Goal: Information Seeking & Learning: Learn about a topic

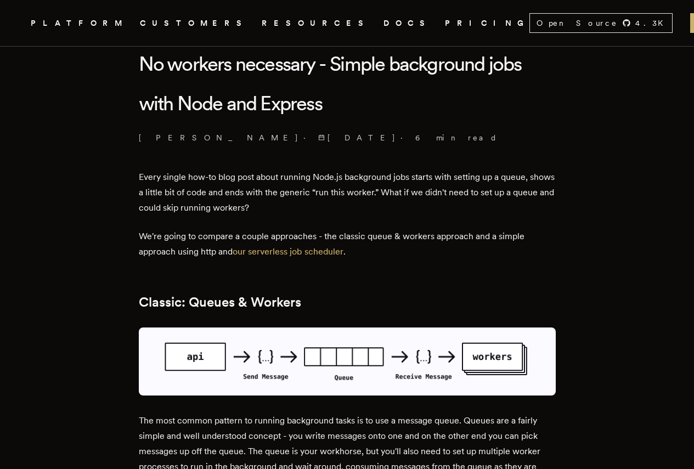
scroll to position [329, 0]
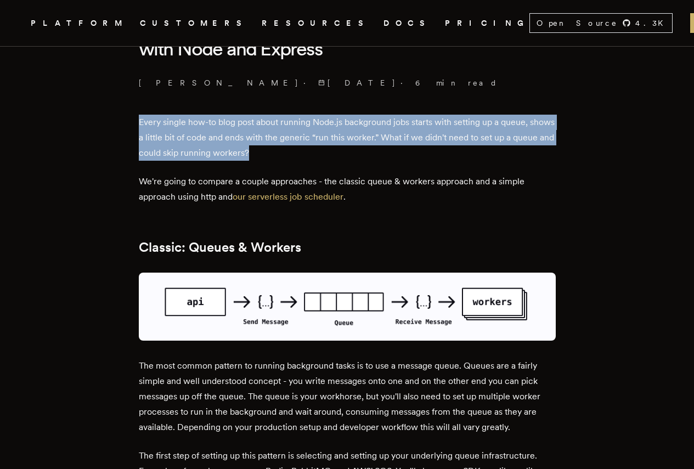
drag, startPoint x: 123, startPoint y: 134, endPoint x: 369, endPoint y: 176, distance: 249.4
click at [369, 161] on p "Every single how-to blog post about running Node.js background jobs starts with…" at bounding box center [347, 138] width 417 height 46
drag, startPoint x: 369, startPoint y: 176, endPoint x: 128, endPoint y: 147, distance: 242.2
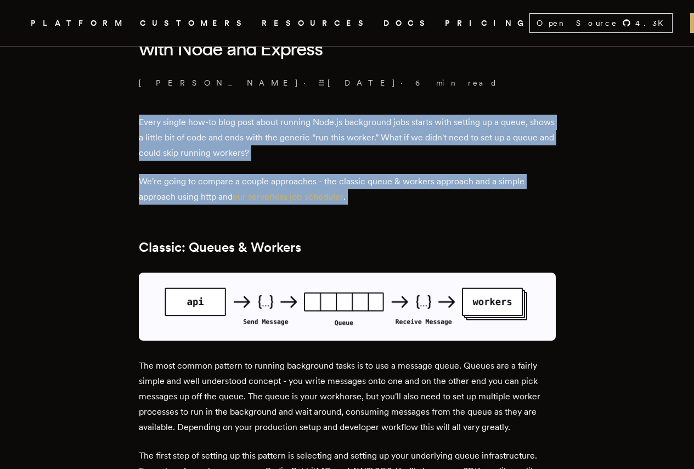
drag, startPoint x: 128, startPoint y: 147, endPoint x: 482, endPoint y: 221, distance: 361.1
click at [482, 205] on p "We're going to compare a couple approaches - the classic queue & workers approa…" at bounding box center [347, 189] width 417 height 31
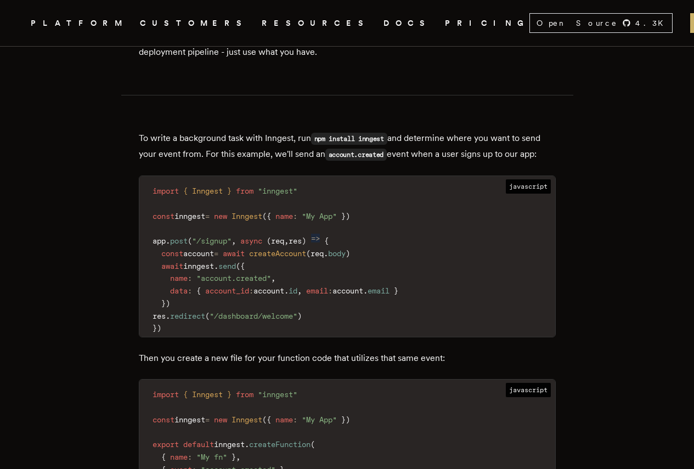
scroll to position [1317, 0]
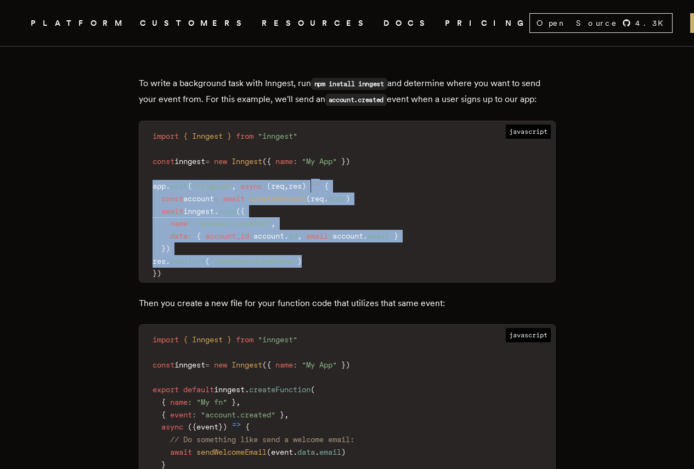
drag, startPoint x: 144, startPoint y: 205, endPoint x: 345, endPoint y: 287, distance: 216.6
click at [345, 282] on code "import { Inngest } from "inngest" const inngest = new Inngest ( { name : "My Ap…" at bounding box center [347, 205] width 416 height 154
drag, startPoint x: 345, startPoint y: 287, endPoint x: 157, endPoint y: 199, distance: 206.7
click at [157, 199] on code "import { Inngest } from "inngest" const inngest = new Inngest ( { name : "My Ap…" at bounding box center [347, 205] width 416 height 154
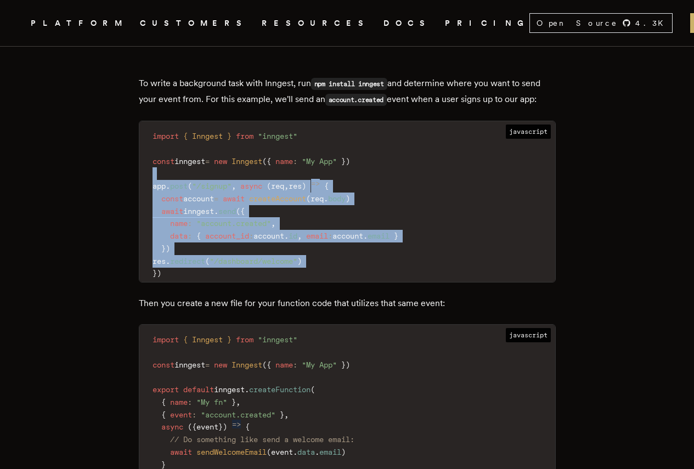
click at [157, 199] on code "import { Inngest } from "inngest" const inngest = new Inngest ( { name : "My Ap…" at bounding box center [347, 205] width 416 height 154
drag, startPoint x: 157, startPoint y: 199, endPoint x: 330, endPoint y: 289, distance: 194.9
click at [330, 282] on code "import { Inngest } from "inngest" const inngest = new Inngest ( { name : "My Ap…" at bounding box center [347, 205] width 416 height 154
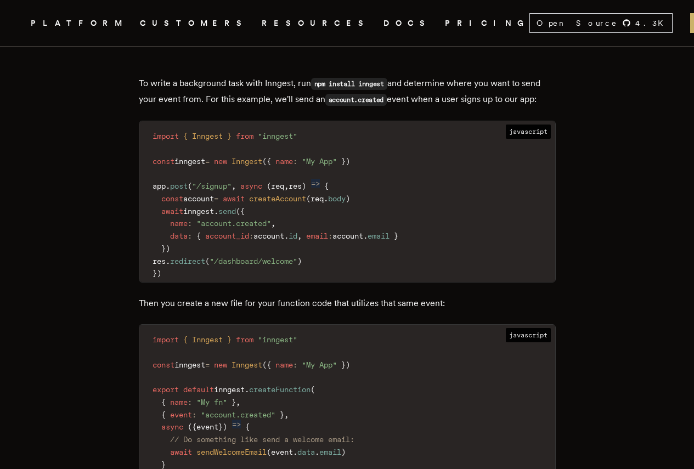
scroll to position [1427, 0]
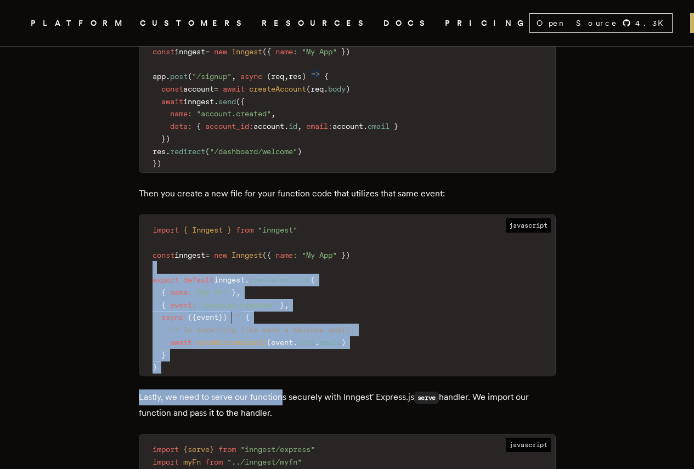
drag, startPoint x: 156, startPoint y: 295, endPoint x: 285, endPoint y: 403, distance: 167.5
click at [285, 403] on div "Every single how-to blog post about running Node.js background jobs starts with…" at bounding box center [347, 125] width 417 height 2217
drag, startPoint x: 251, startPoint y: 388, endPoint x: 153, endPoint y: 301, distance: 131.4
click at [153, 301] on code "import { Inngest } from "inngest" const inngest = new Inngest ( { name : "My Ap…" at bounding box center [347, 299] width 416 height 154
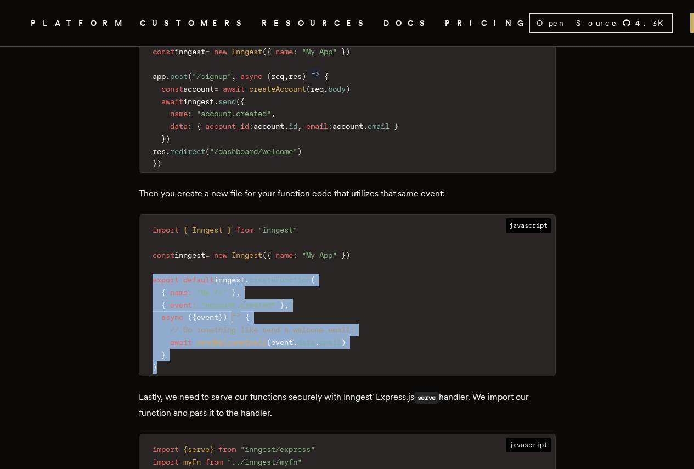
click at [153, 301] on code "import { Inngest } from "inngest" const inngest = new Inngest ( { name : "My Ap…" at bounding box center [347, 299] width 416 height 154
drag, startPoint x: 153, startPoint y: 301, endPoint x: 238, endPoint y: 381, distance: 117.3
click at [238, 376] on code "import { Inngest } from "inngest" const inngest = new Inngest ( { name : "My Ap…" at bounding box center [347, 299] width 416 height 154
drag, startPoint x: 238, startPoint y: 381, endPoint x: 157, endPoint y: 305, distance: 111.4
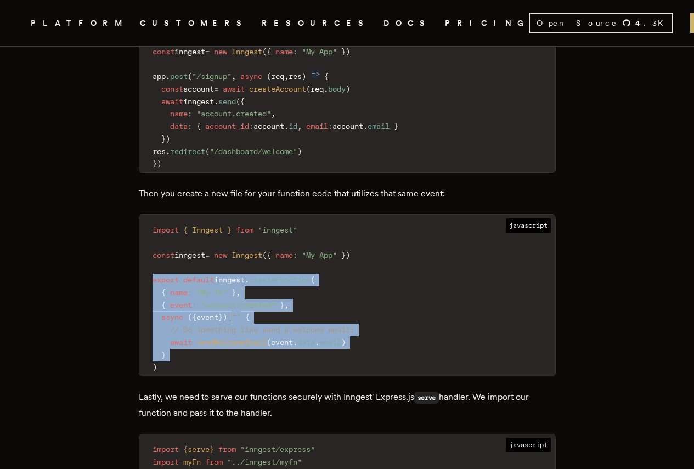
click at [157, 305] on code "import { Inngest } from "inngest" const inngest = new Inngest ( { name : "My Ap…" at bounding box center [347, 299] width 416 height 154
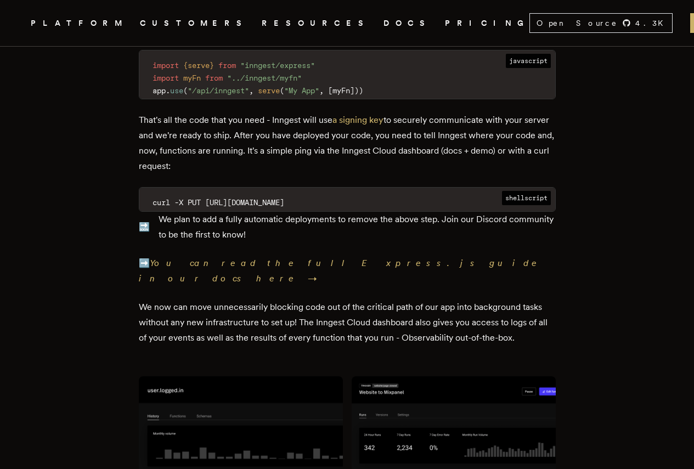
scroll to position [2140, 0]
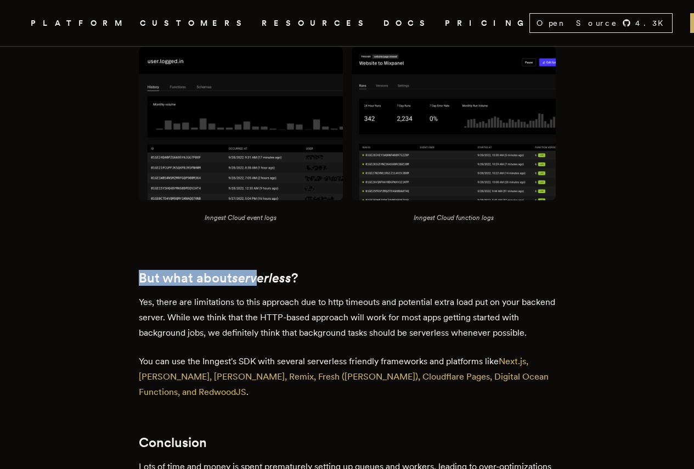
drag, startPoint x: 156, startPoint y: 273, endPoint x: 263, endPoint y: 279, distance: 106.6
click at [263, 279] on em "serverless" at bounding box center [261, 278] width 59 height 16
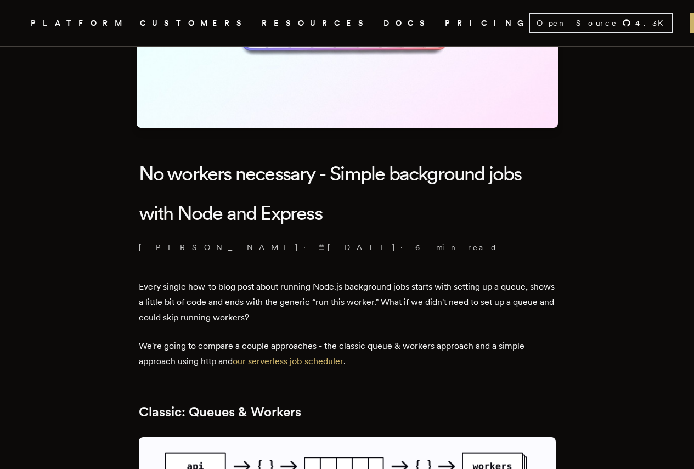
scroll to position [0, 0]
